Goal: Obtain resource: Obtain resource

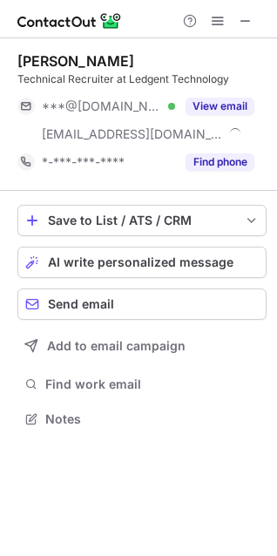
scroll to position [407, 277]
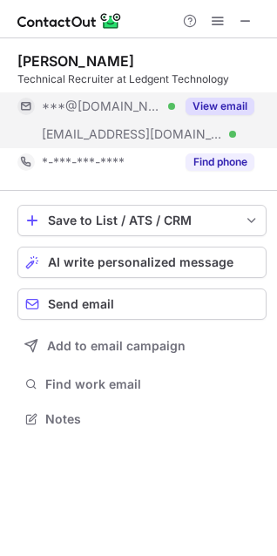
click at [208, 100] on button "View email" at bounding box center [220, 106] width 69 height 17
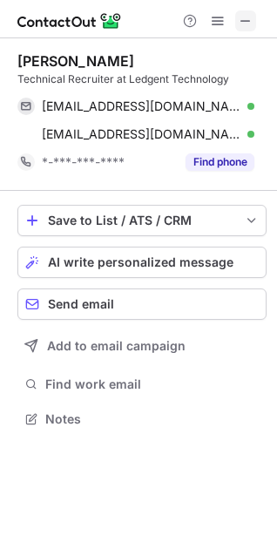
click at [246, 27] on span at bounding box center [246, 21] width 14 height 14
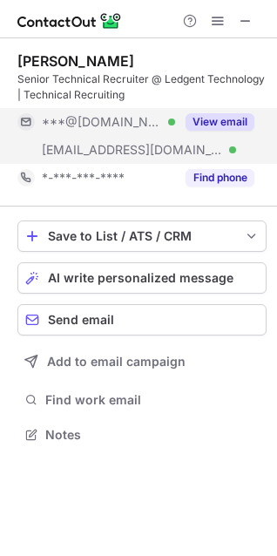
scroll to position [423, 277]
click at [208, 118] on button "View email" at bounding box center [220, 121] width 69 height 17
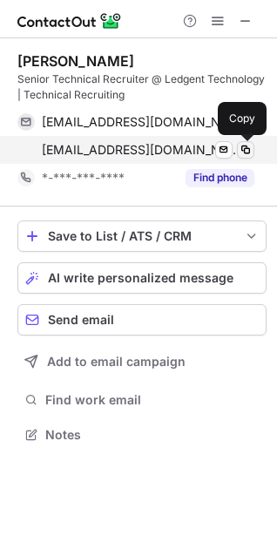
click at [246, 147] on span at bounding box center [246, 150] width 14 height 14
click at [249, 151] on span at bounding box center [246, 150] width 14 height 14
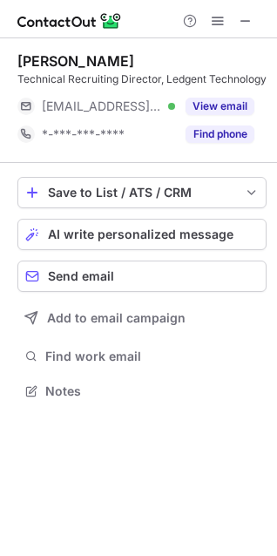
scroll to position [379, 277]
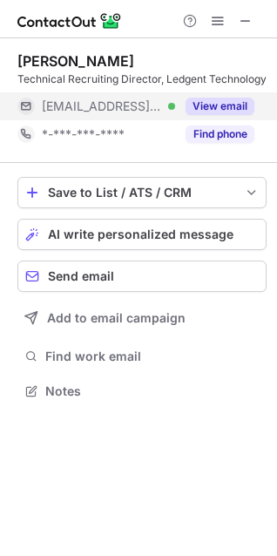
click at [228, 105] on button "View email" at bounding box center [220, 106] width 69 height 17
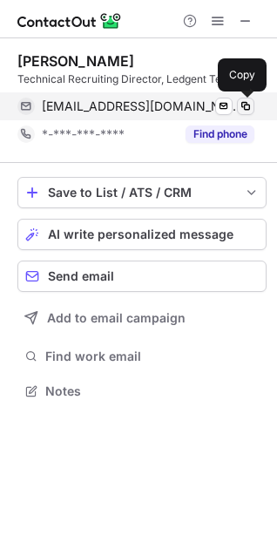
click at [243, 104] on span at bounding box center [246, 106] width 14 height 14
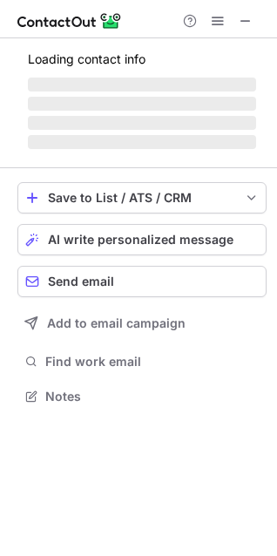
scroll to position [423, 277]
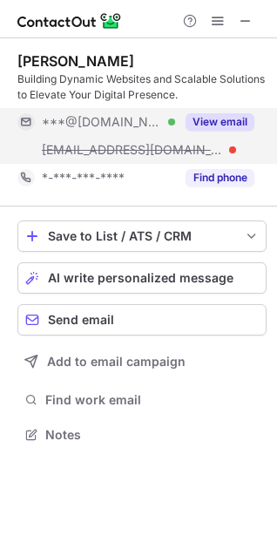
click at [222, 119] on button "View email" at bounding box center [220, 121] width 69 height 17
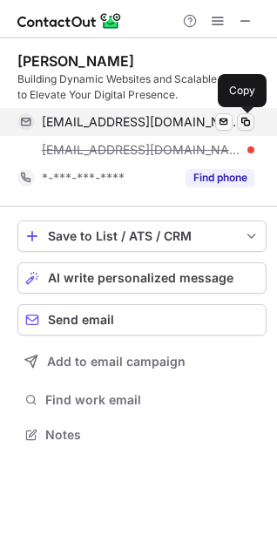
click at [248, 121] on span at bounding box center [246, 122] width 14 height 14
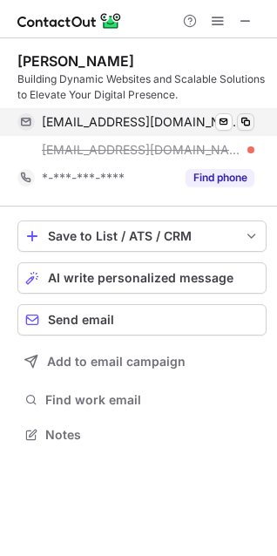
click at [248, 121] on span at bounding box center [246, 122] width 14 height 14
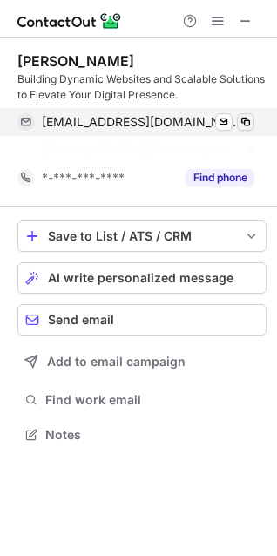
scroll to position [395, 277]
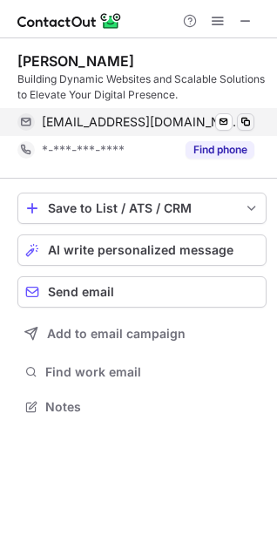
click at [248, 121] on span at bounding box center [246, 122] width 14 height 14
click at [242, 130] on button at bounding box center [245, 121] width 17 height 17
click at [242, 126] on span at bounding box center [246, 122] width 14 height 14
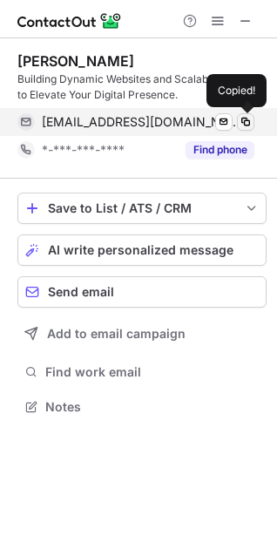
click at [242, 126] on span at bounding box center [246, 122] width 14 height 14
click at [246, 129] on button at bounding box center [245, 121] width 17 height 17
